Goal: Find contact information: Find contact information

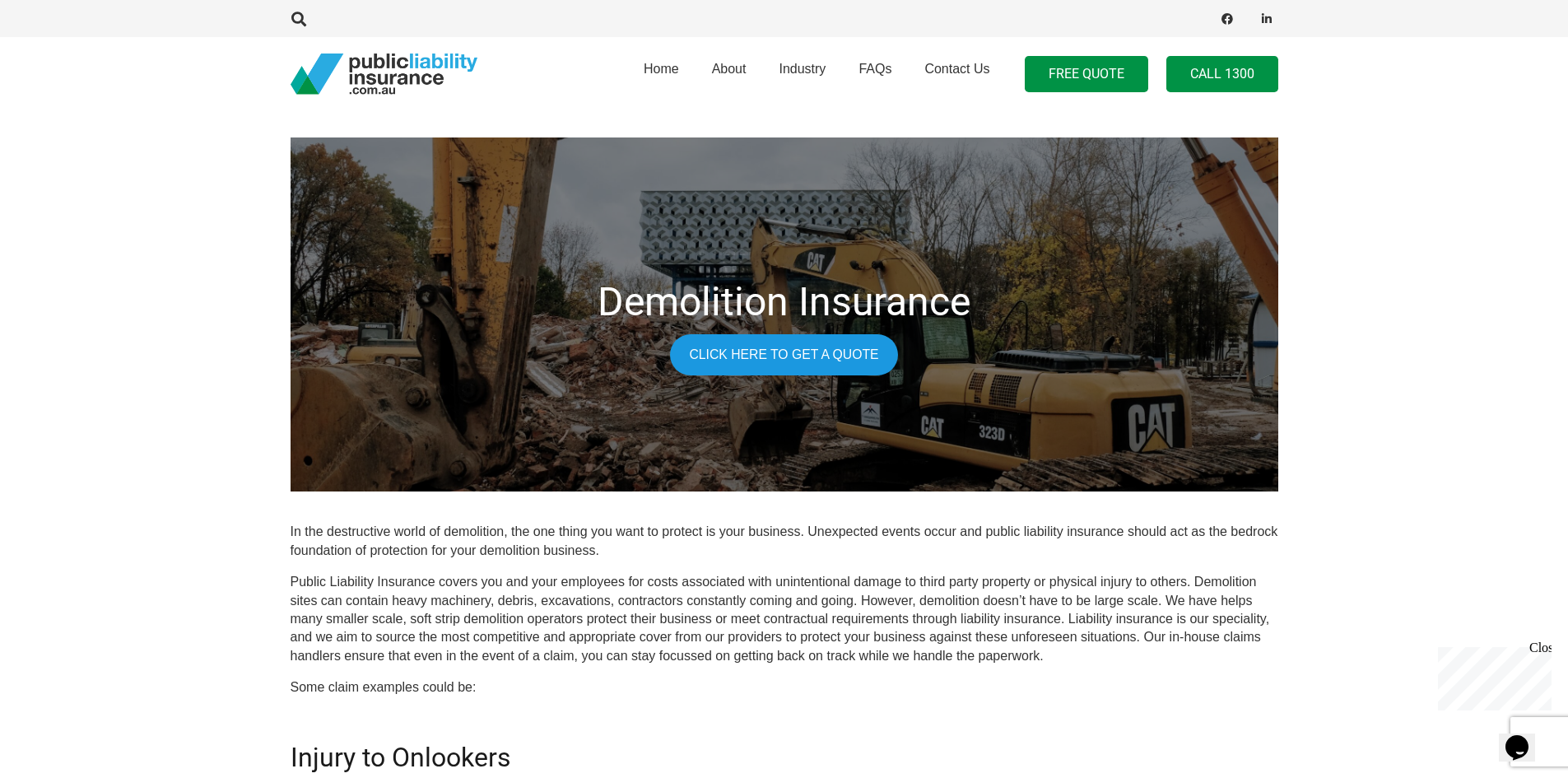
click at [1196, 81] on link "Call 1300" at bounding box center [1223, 74] width 112 height 37
click at [1232, 79] on link "Call 1300" at bounding box center [1223, 74] width 112 height 37
click at [971, 69] on span "Contact Us" at bounding box center [957, 69] width 65 height 14
